Goal: Task Accomplishment & Management: Complete application form

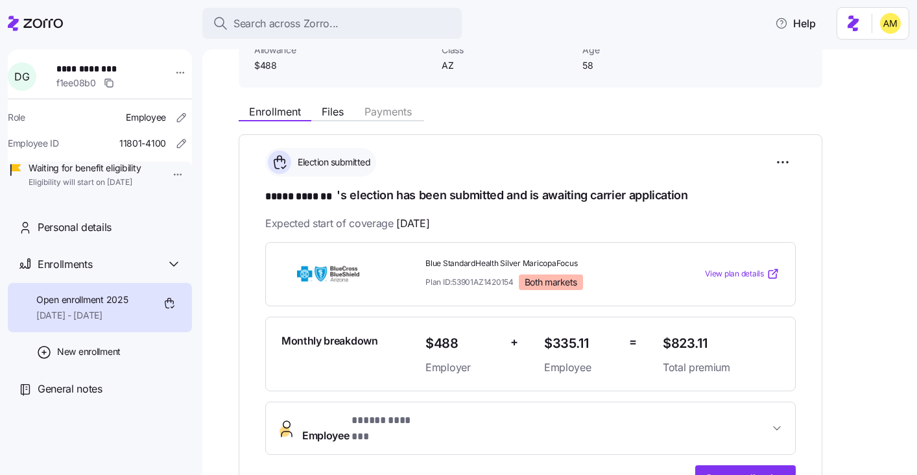
scroll to position [102, 0]
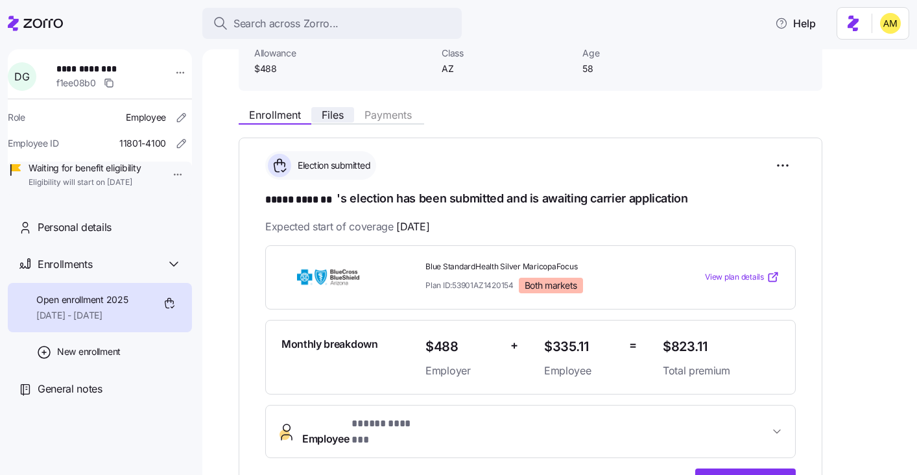
click at [332, 115] on span "Files" at bounding box center [333, 115] width 22 height 10
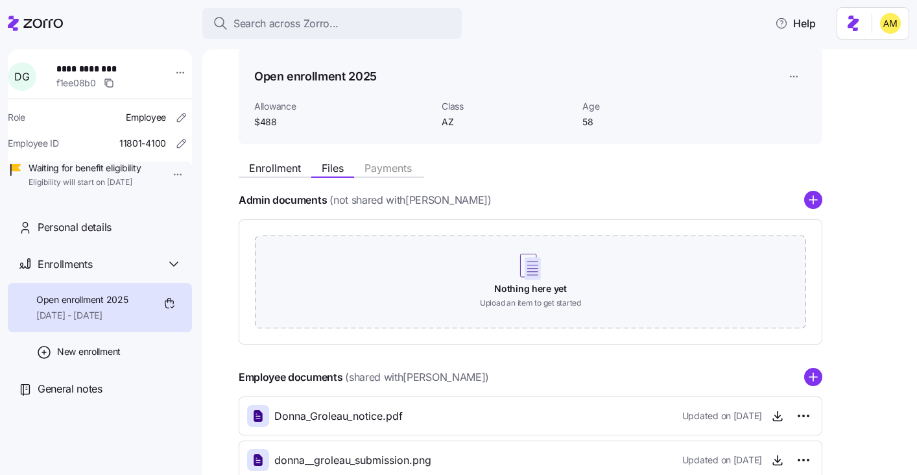
scroll to position [47, 0]
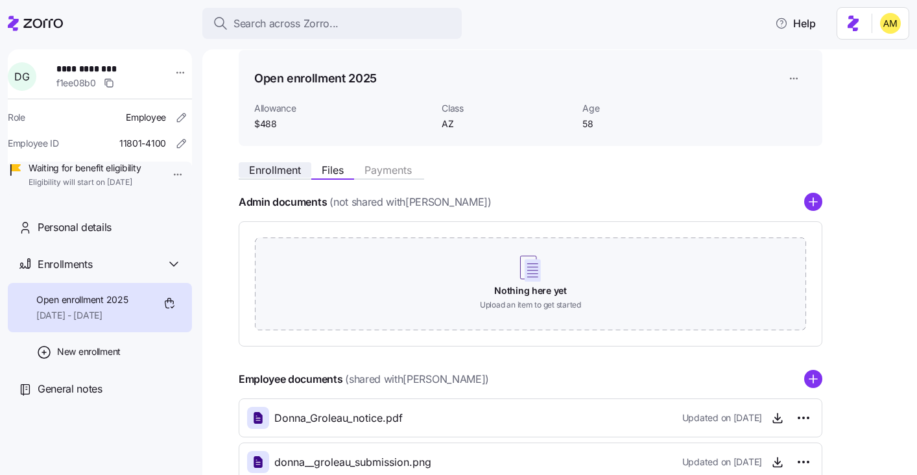
click at [287, 171] on span "Enrollment" at bounding box center [275, 170] width 52 height 10
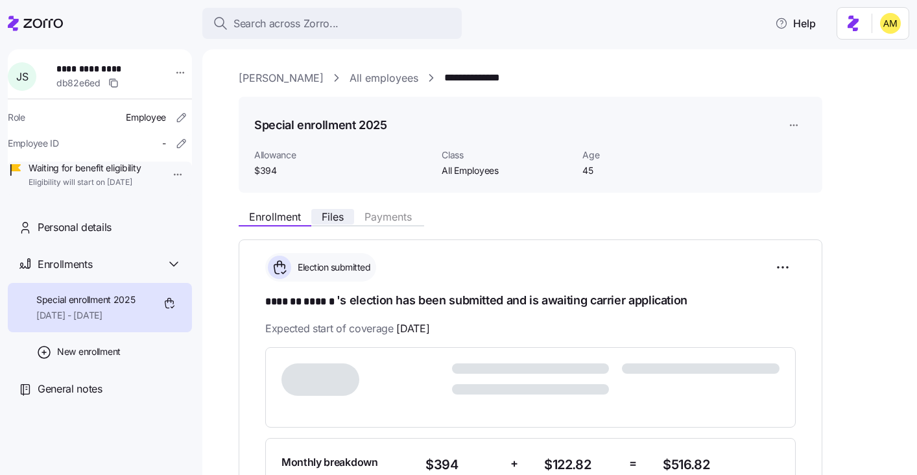
click at [324, 219] on span "Files" at bounding box center [333, 216] width 22 height 10
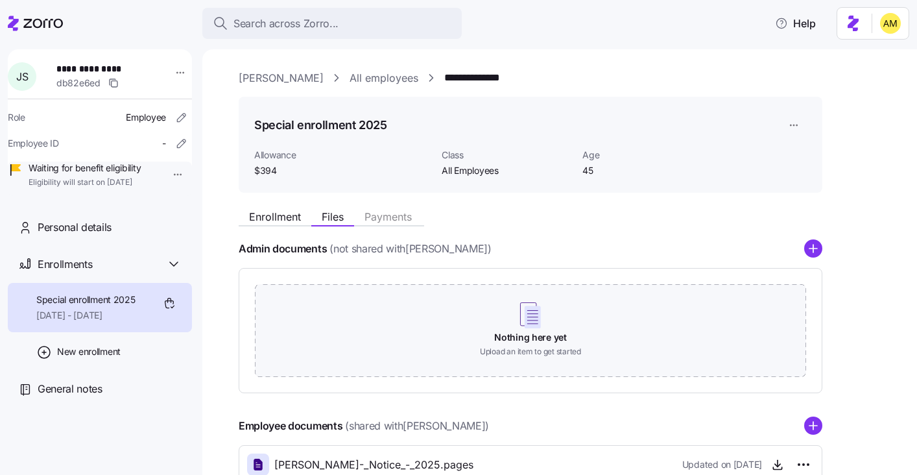
scroll to position [87, 0]
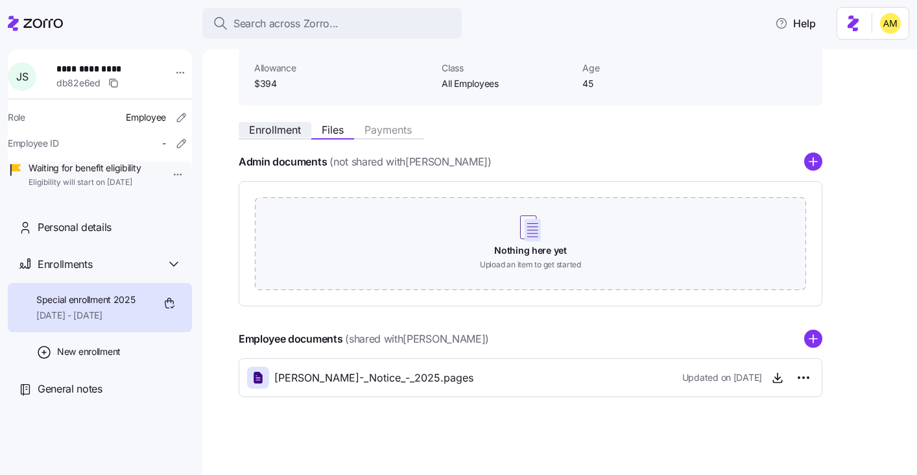
click at [272, 132] on span "Enrollment" at bounding box center [275, 129] width 52 height 10
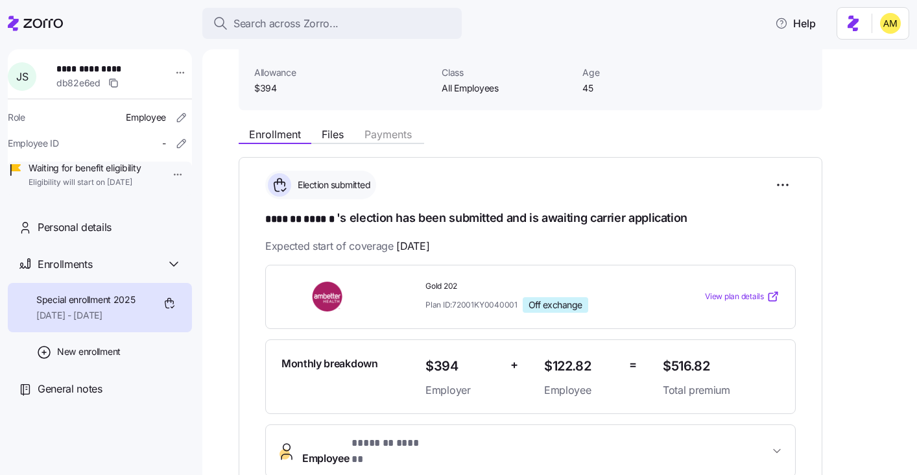
scroll to position [85, 0]
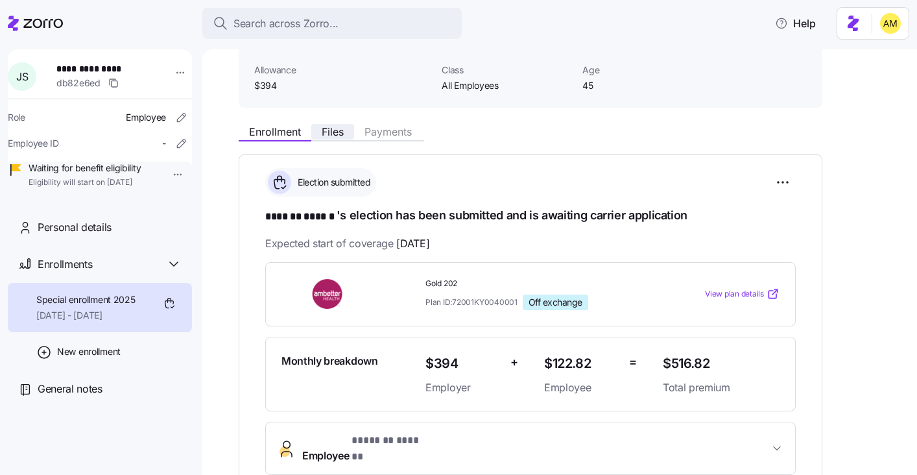
click at [339, 130] on span "Files" at bounding box center [333, 131] width 22 height 10
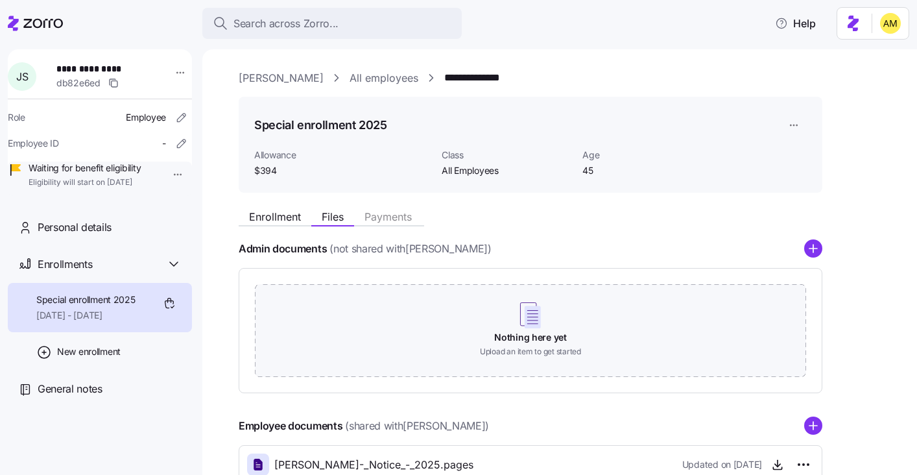
click at [268, 227] on div "Enrollment Files Payments Admin documents (not shared with Jessica Strunk ) Not…" at bounding box center [569, 343] width 660 height 281
click at [268, 221] on span "Enrollment" at bounding box center [275, 216] width 52 height 10
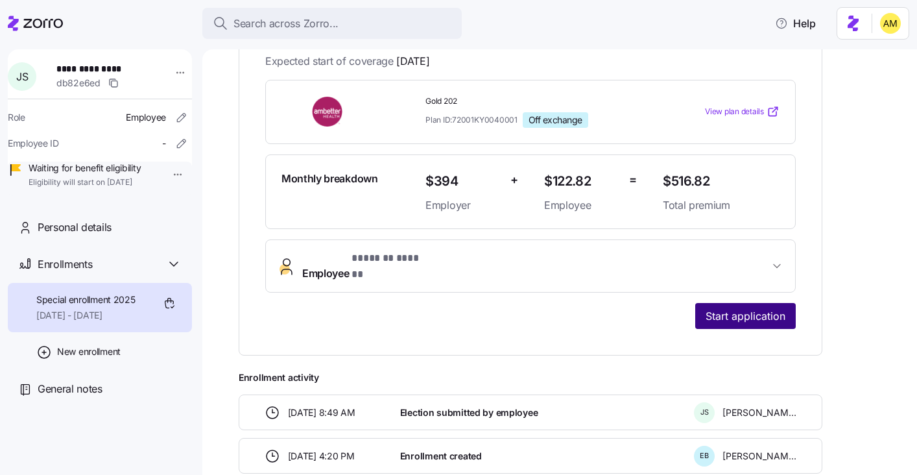
scroll to position [275, 0]
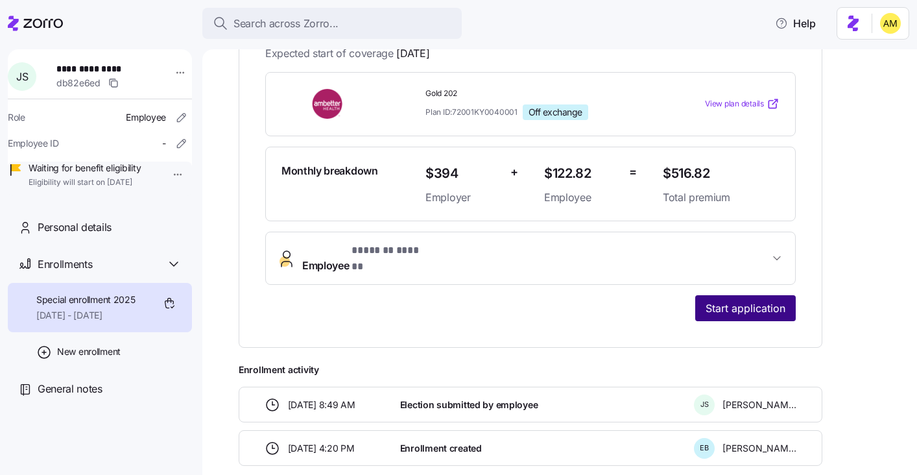
click at [731, 300] on span "Start application" at bounding box center [745, 308] width 80 height 16
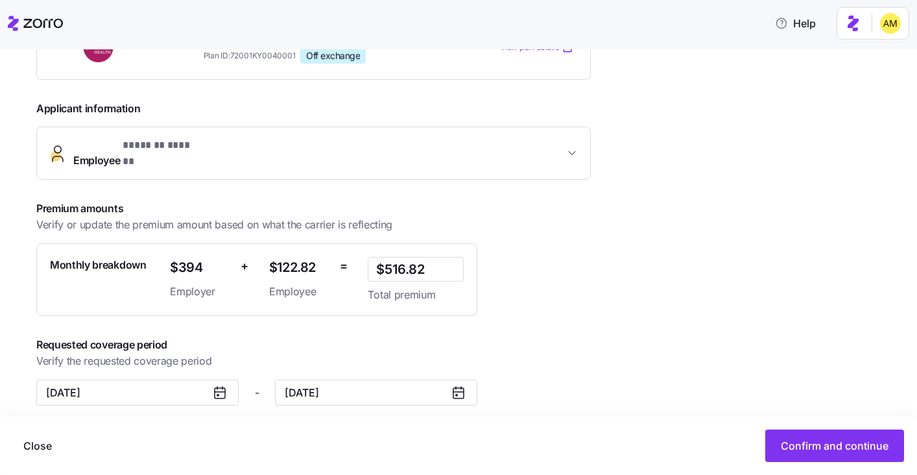
scroll to position [153, 0]
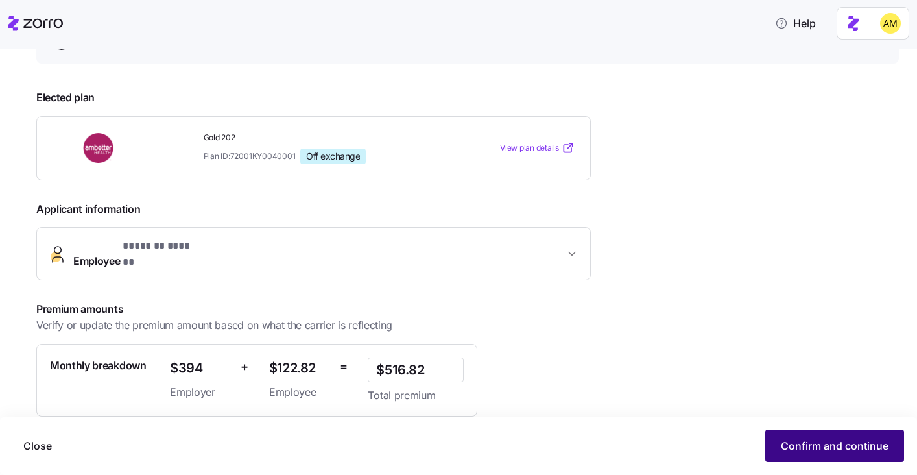
click at [801, 440] on span "Confirm and continue" at bounding box center [835, 446] width 108 height 16
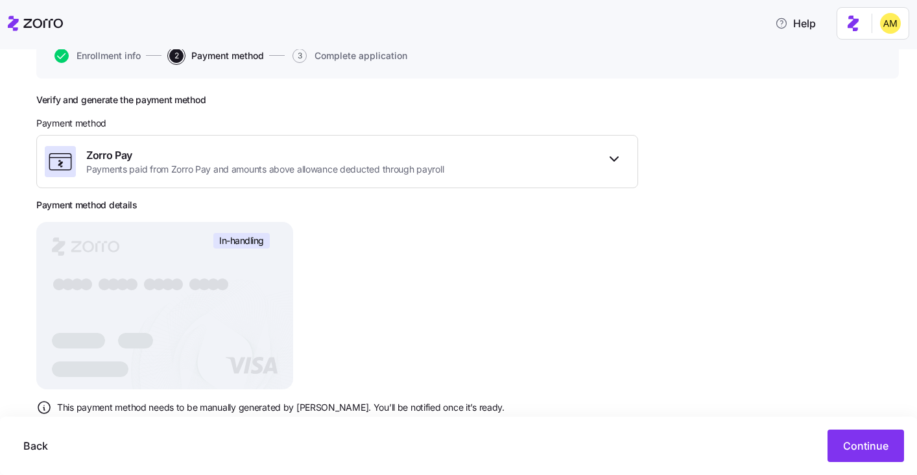
scroll to position [149, 0]
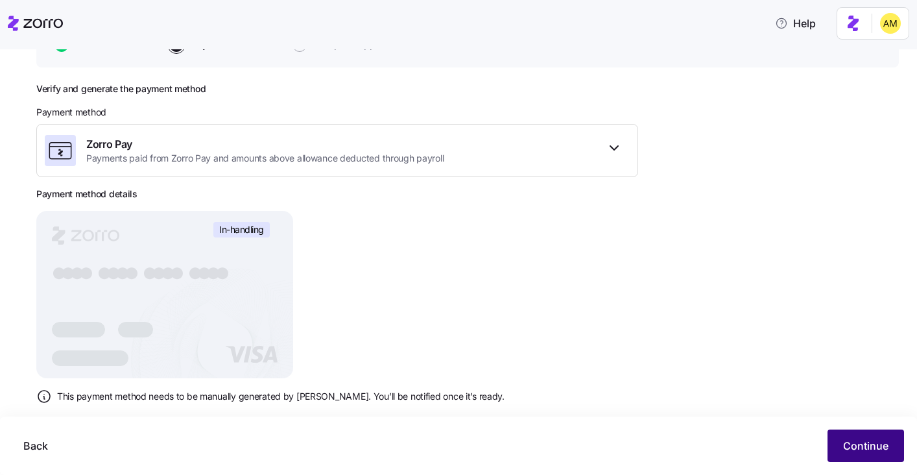
click at [853, 443] on span "Continue" at bounding box center [865, 446] width 45 height 16
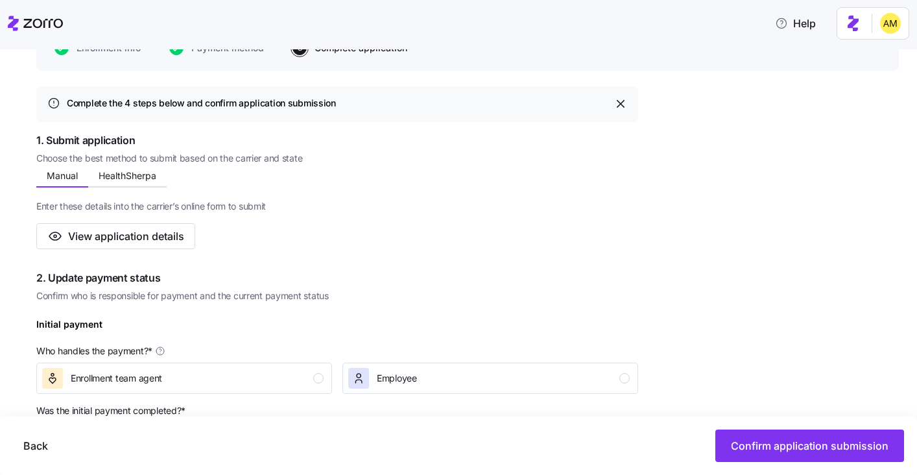
scroll to position [137, 0]
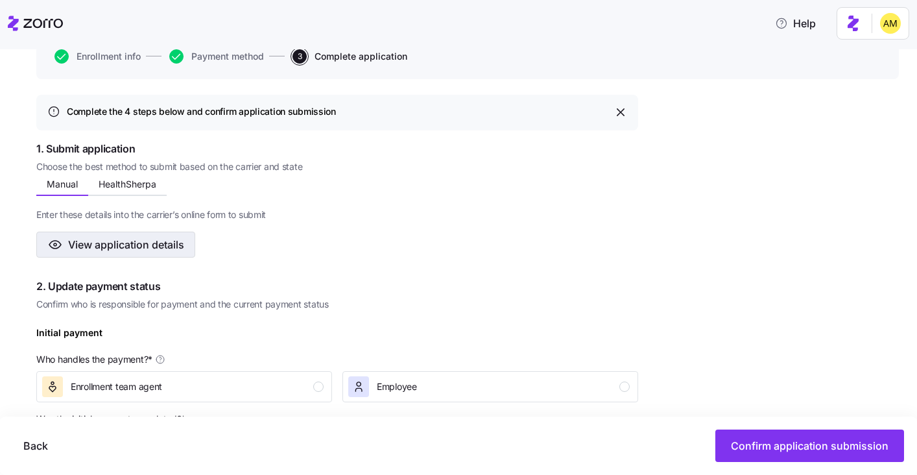
click at [148, 242] on span "View application details" at bounding box center [126, 245] width 116 height 16
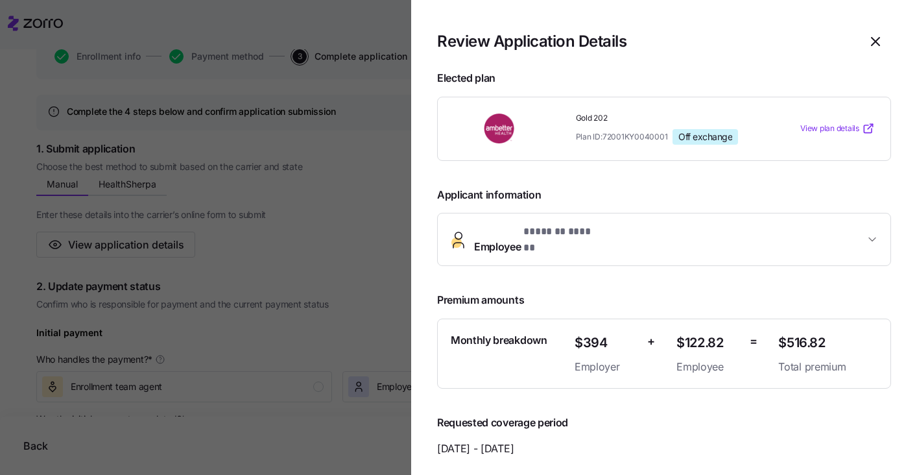
click at [281, 201] on div at bounding box center [458, 237] width 917 height 475
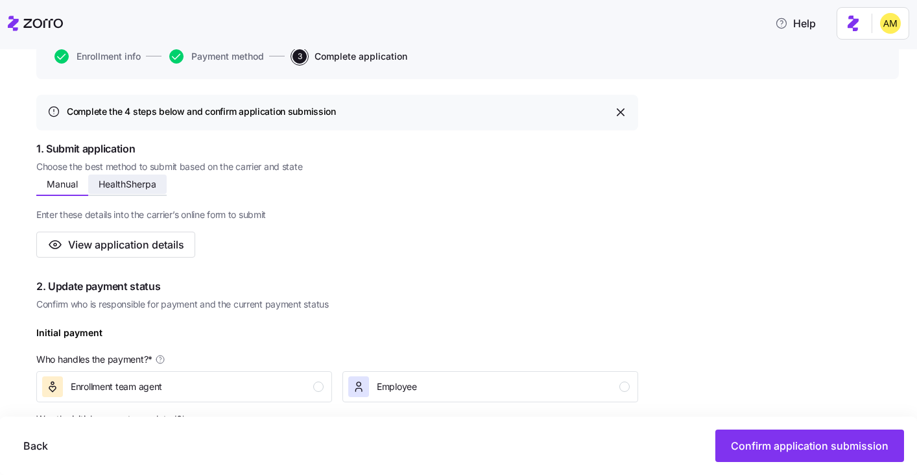
click at [127, 183] on span "HealthSherpa" at bounding box center [128, 184] width 58 height 9
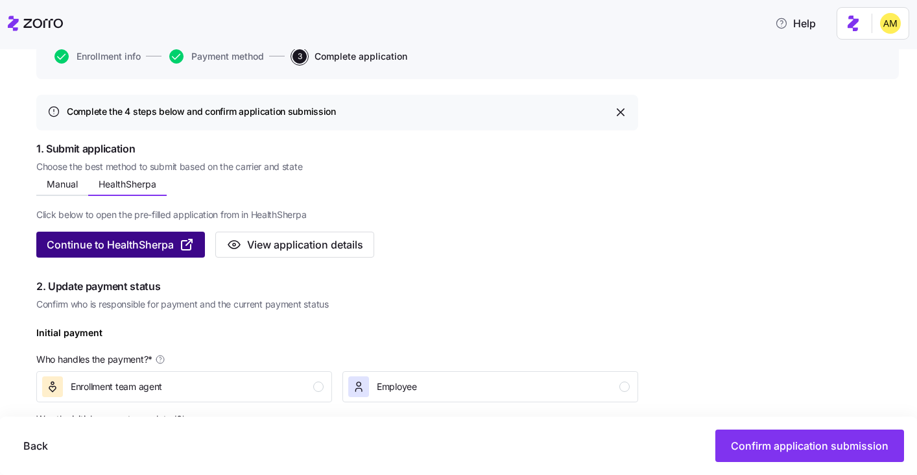
click at [139, 246] on span "Continue to HealthSherpa" at bounding box center [110, 245] width 127 height 16
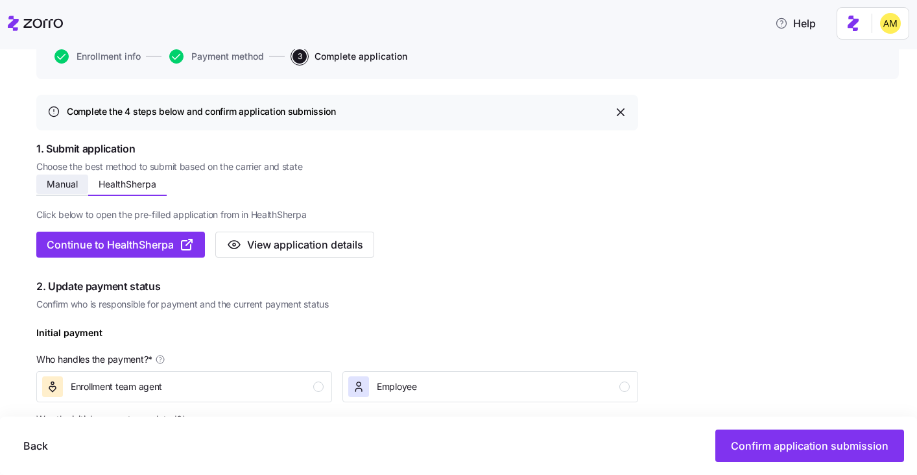
click at [67, 183] on span "Manual" at bounding box center [62, 184] width 31 height 9
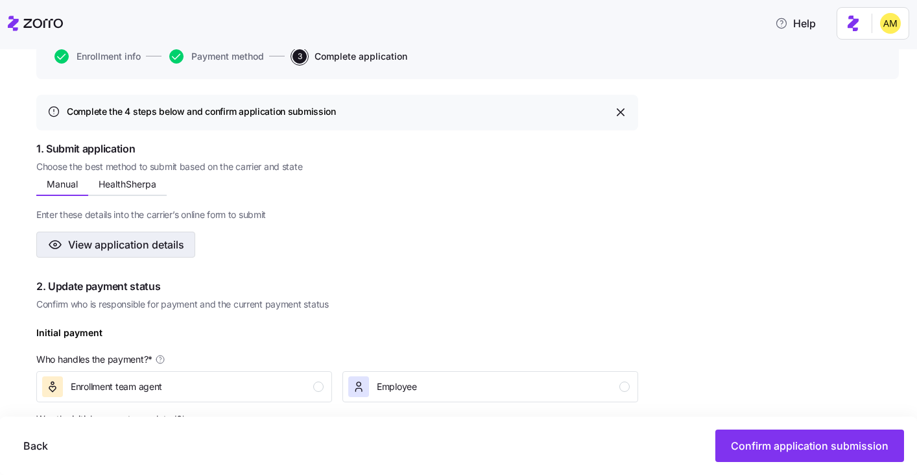
click at [161, 252] on span "View application details" at bounding box center [126, 245] width 116 height 16
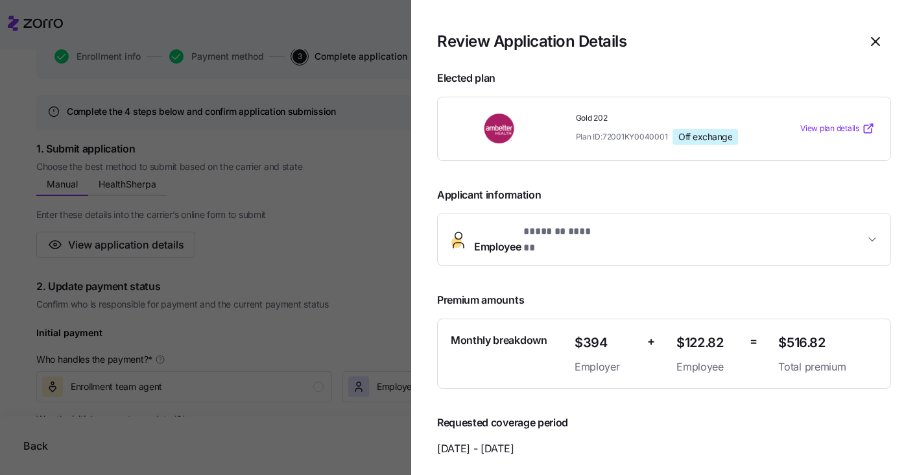
scroll to position [324, 0]
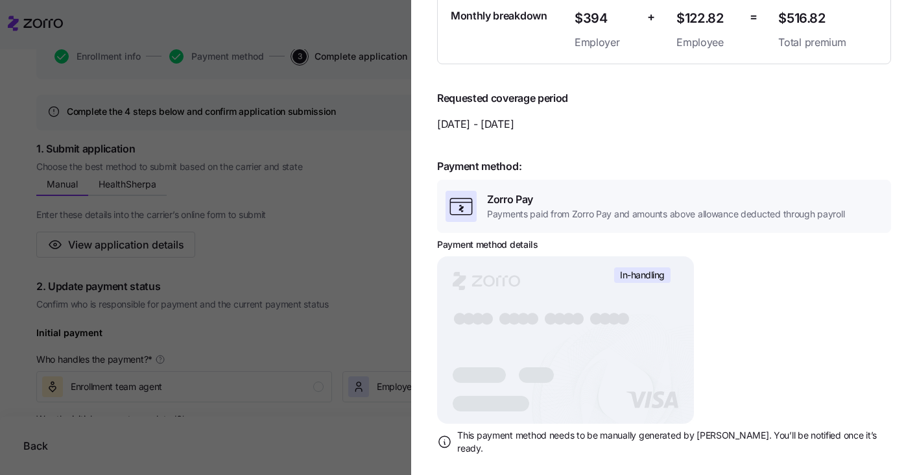
click at [320, 236] on div at bounding box center [458, 237] width 917 height 475
